Goal: Task Accomplishment & Management: Manage account settings

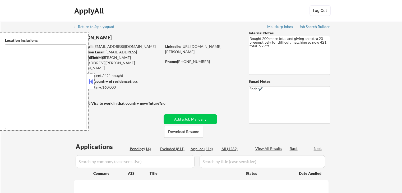
type textarea "[GEOGRAPHIC_DATA], [GEOGRAPHIC_DATA] [GEOGRAPHIC_DATA], [GEOGRAPHIC_DATA] [GEOG…"
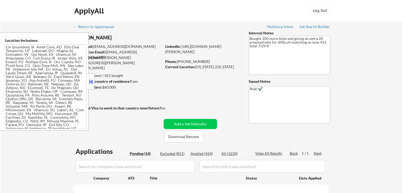
select select ""pending""
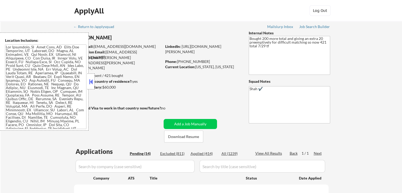
select select ""pending""
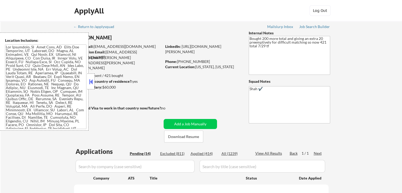
select select ""pending""
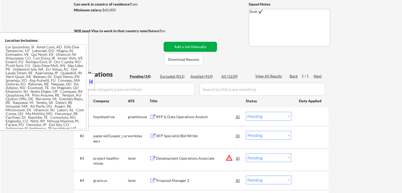
scroll to position [106, 0]
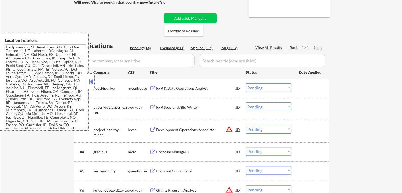
click at [164, 84] on div "RFP & Data Operations Analyst" at bounding box center [196, 88] width 80 height 10
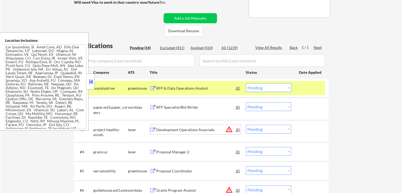
click at [165, 128] on div "Development Operations Associate" at bounding box center [196, 129] width 80 height 5
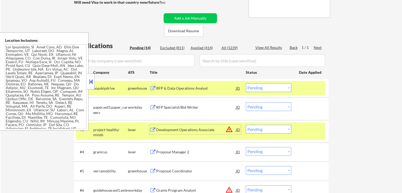
click at [163, 152] on div "Proposal Manager 2" at bounding box center [196, 151] width 80 height 5
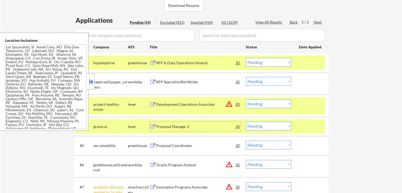
scroll to position [159, 0]
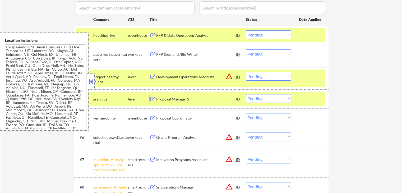
click at [163, 119] on div "Proposal Coordinator" at bounding box center [196, 118] width 80 height 5
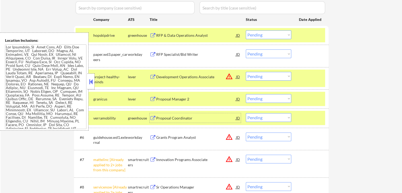
click at [59, 95] on textarea at bounding box center [45, 86] width 81 height 85
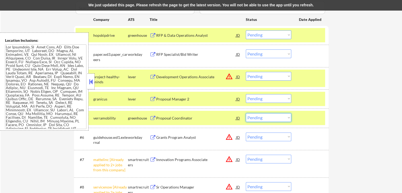
drag, startPoint x: 271, startPoint y: 118, endPoint x: 271, endPoint y: 121, distance: 3.2
click at [271, 119] on select "Choose an option... Pending Applied Excluded (Questions) Excluded (Expired) Exc…" at bounding box center [268, 117] width 45 height 9
select select ""applied""
click at [246, 113] on select "Choose an option... Pending Applied Excluded (Questions) Excluded (Expired) Exc…" at bounding box center [268, 117] width 45 height 9
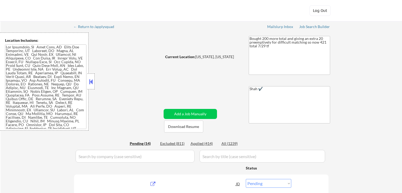
select select ""pending""
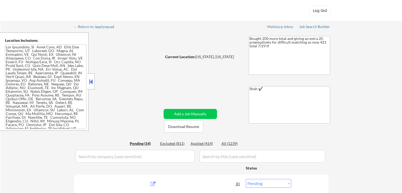
select select ""pending""
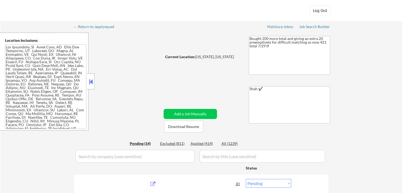
select select ""pending""
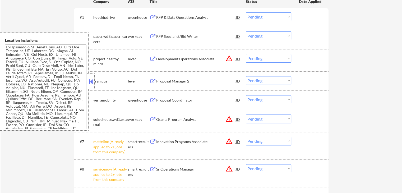
scroll to position [185, 0]
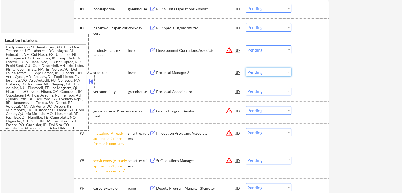
click at [255, 73] on select "Choose an option... Pending Applied Excluded (Questions) Excluded (Expired) Exc…" at bounding box center [268, 72] width 45 height 9
click at [246, 68] on select "Choose an option... Pending Applied Excluded (Questions) Excluded (Expired) Exc…" at bounding box center [268, 72] width 45 height 9
select select ""pending""
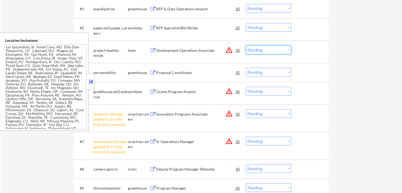
click at [264, 50] on select "Choose an option... Pending Applied Excluded (Questions) Excluded (Expired) Exc…" at bounding box center [268, 49] width 45 height 9
click at [246, 45] on select "Choose an option... Pending Applied Excluded (Questions) Excluded (Expired) Exc…" at bounding box center [268, 49] width 45 height 9
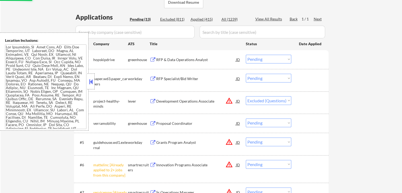
scroll to position [132, 0]
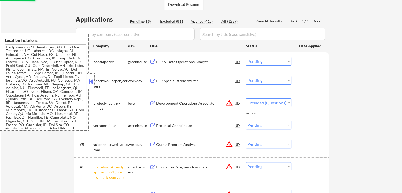
select select ""pending""
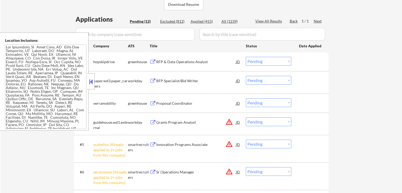
click at [260, 62] on select "Choose an option... Pending Applied Excluded (Questions) Excluded (Expired) Exc…" at bounding box center [268, 61] width 45 height 9
click at [246, 57] on select "Choose an option... Pending Applied Excluded (Questions) Excluded (Expired) Exc…" at bounding box center [268, 61] width 45 height 9
select select ""pending""
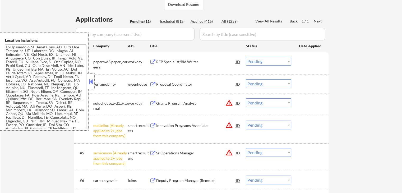
click at [163, 84] on div "Proposal Coordinator" at bounding box center [196, 84] width 80 height 5
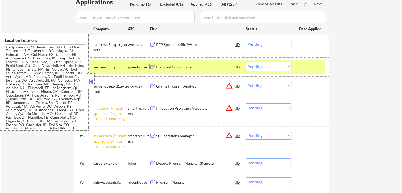
scroll to position [159, 0]
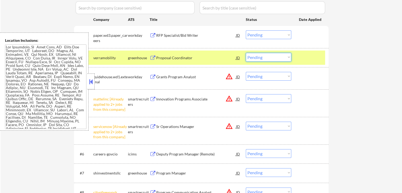
click at [271, 60] on select "Choose an option... Pending Applied Excluded (Questions) Excluded (Expired) Exc…" at bounding box center [268, 57] width 45 height 9
click at [246, 53] on select "Choose an option... Pending Applied Excluded (Questions) Excluded (Expired) Exc…" at bounding box center [268, 57] width 45 height 9
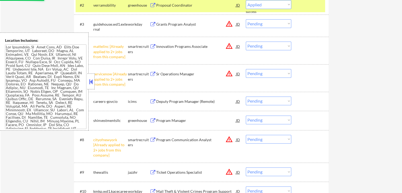
scroll to position [212, 0]
select select ""pending""
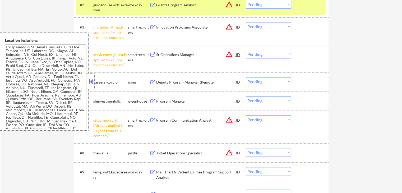
click at [255, 53] on select "Choose an option... Pending Applied Excluded (Questions) Excluded (Expired) Exc…" at bounding box center [268, 54] width 45 height 9
select select ""excluded__other_""
click at [246, 50] on select "Choose an option... Pending Applied Excluded (Questions) Excluded (Expired) Exc…" at bounding box center [268, 54] width 45 height 9
click at [259, 24] on select "Choose an option... Pending Applied Excluded (Questions) Excluded (Expired) Exc…" at bounding box center [268, 26] width 45 height 9
click at [246, 22] on select "Choose an option... Pending Applied Excluded (Questions) Excluded (Expired) Exc…" at bounding box center [268, 26] width 45 height 9
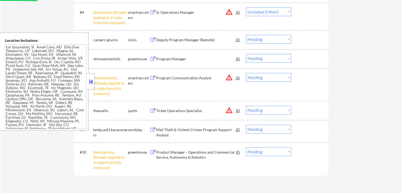
scroll to position [291, 0]
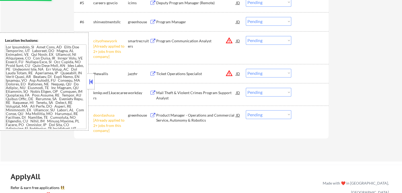
select select ""pending""
click at [262, 64] on div "#8 thewallis jazzhr Ticket Operations Specialist JD warning_amber Choose an opt…" at bounding box center [201, 73] width 255 height 19
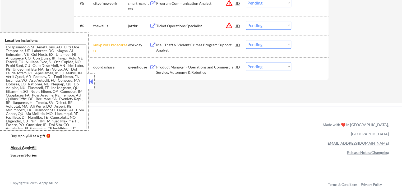
scroll to position [264, 0]
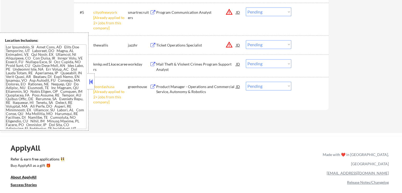
click at [280, 84] on select "Choose an option... Pending Applied Excluded (Questions) Excluded (Expired) Exc…" at bounding box center [268, 86] width 45 height 9
select select ""excluded__other_""
click at [246, 82] on select "Choose an option... Pending Applied Excluded (Questions) Excluded (Expired) Exc…" at bounding box center [268, 86] width 45 height 9
click at [257, 14] on select "Choose an option... Pending Applied Excluded (Questions) Excluded (Expired) Exc…" at bounding box center [268, 11] width 45 height 9
click at [246, 7] on select "Choose an option... Pending Applied Excluded (Questions) Excluded (Expired) Exc…" at bounding box center [268, 11] width 45 height 9
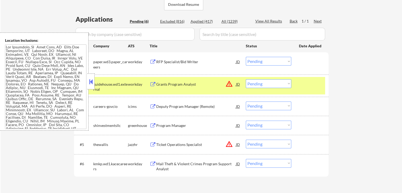
scroll to position [159, 0]
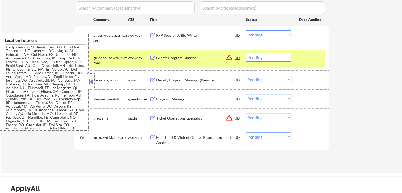
click at [160, 97] on div "Program Manager" at bounding box center [196, 99] width 80 height 5
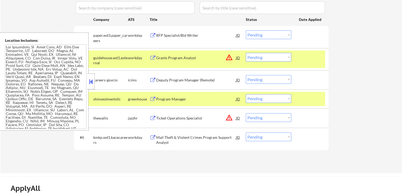
click at [160, 116] on div "Ticket Operations Specialist" at bounding box center [196, 118] width 80 height 5
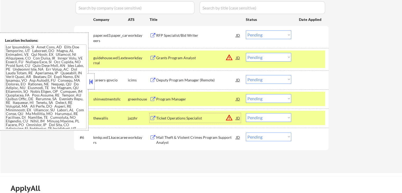
drag, startPoint x: 261, startPoint y: 115, endPoint x: 264, endPoint y: 121, distance: 6.7
click at [261, 115] on select "Choose an option... Pending Applied Excluded (Questions) Excluded (Expired) Exc…" at bounding box center [268, 117] width 45 height 9
click at [246, 113] on select "Choose an option... Pending Applied Excluded (Questions) Excluded (Expired) Exc…" at bounding box center [268, 117] width 45 height 9
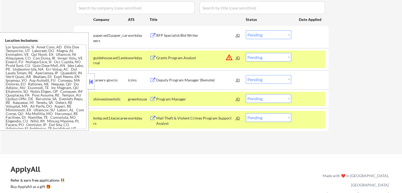
scroll to position [132, 0]
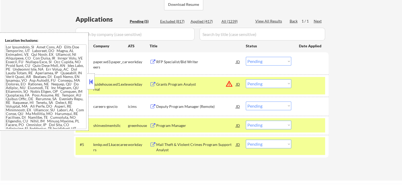
click at [172, 144] on div "Mail Theft & Violent Crimes Program Support Analyst" at bounding box center [196, 147] width 80 height 10
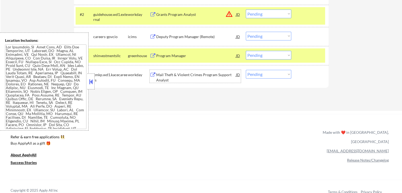
scroll to position [212, 0]
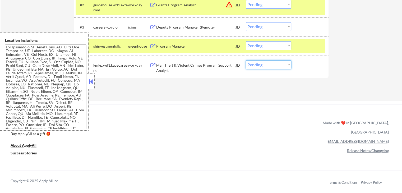
drag, startPoint x: 263, startPoint y: 66, endPoint x: 264, endPoint y: 68, distance: 3.0
click at [263, 66] on select "Choose an option... Pending Applied Excluded (Questions) Excluded (Expired) Exc…" at bounding box center [268, 64] width 45 height 9
select select ""excluded__expired_""
click at [246, 60] on select "Choose an option... Pending Applied Excluded (Questions) Excluded (Expired) Exc…" at bounding box center [268, 64] width 45 height 9
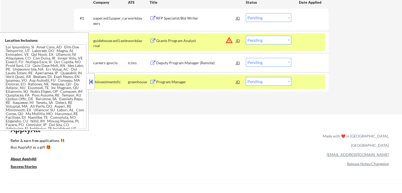
scroll to position [185, 0]
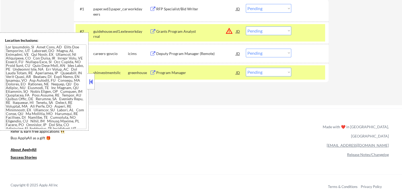
click at [265, 33] on select "Choose an option... Pending Applied Excluded (Questions) Excluded (Expired) Exc…" at bounding box center [268, 30] width 45 height 9
click at [199, 90] on div "Applications Pending (4) Excluded (818) Applied (417) All (1239) View All Resul…" at bounding box center [201, 28] width 255 height 133
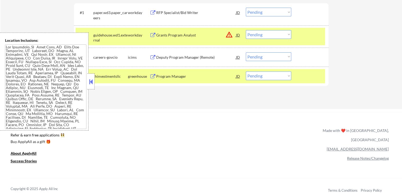
scroll to position [159, 0]
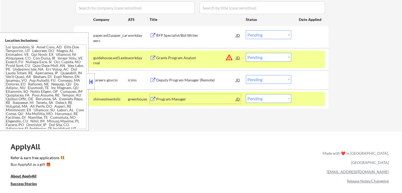
click at [173, 99] on div "Program Manager" at bounding box center [196, 99] width 80 height 5
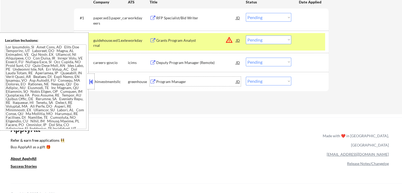
scroll to position [185, 0]
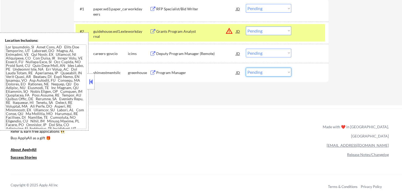
click at [265, 72] on select "Choose an option... Pending Applied Excluded (Questions) Excluded (Expired) Exc…" at bounding box center [268, 72] width 45 height 9
drag, startPoint x: 263, startPoint y: 68, endPoint x: 264, endPoint y: 72, distance: 3.8
click at [263, 69] on select "Choose an option... Pending Applied Excluded (Questions) Excluded (Expired) Exc…" at bounding box center [268, 72] width 45 height 9
select select ""applied""
click at [246, 68] on select "Choose an option... Pending Applied Excluded (Questions) Excluded (Expired) Exc…" at bounding box center [268, 72] width 45 height 9
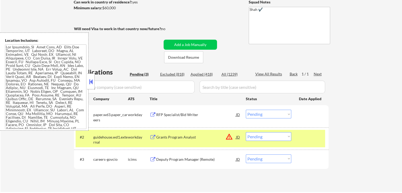
scroll to position [106, 0]
